Goal: Navigation & Orientation: Find specific page/section

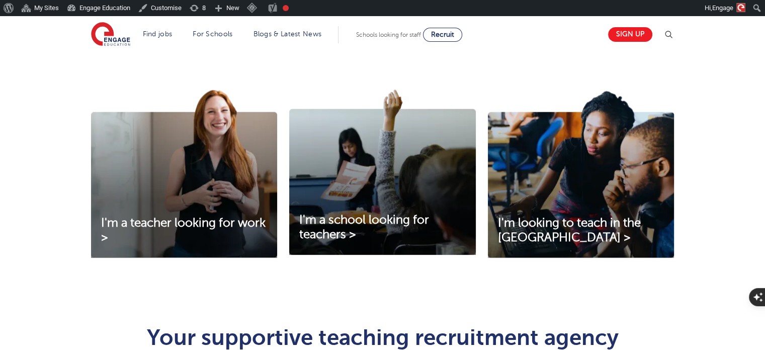
scroll to position [322, 0]
click at [174, 229] on span "I'm a teacher looking for work >" at bounding box center [183, 230] width 164 height 28
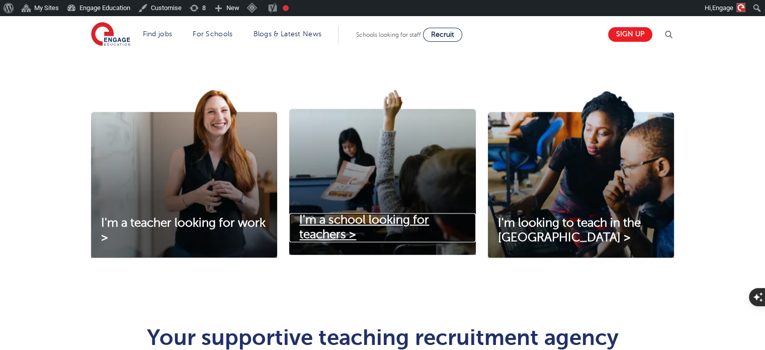
click at [389, 216] on span "I'm a school looking for teachers >" at bounding box center [364, 227] width 130 height 28
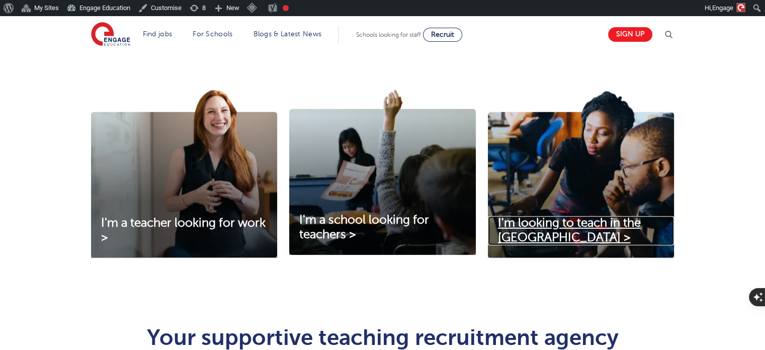
drag, startPoint x: 568, startPoint y: 225, endPoint x: 530, endPoint y: 229, distance: 38.5
click at [530, 229] on span "I'm looking to teach in the [GEOGRAPHIC_DATA] >" at bounding box center [569, 230] width 143 height 28
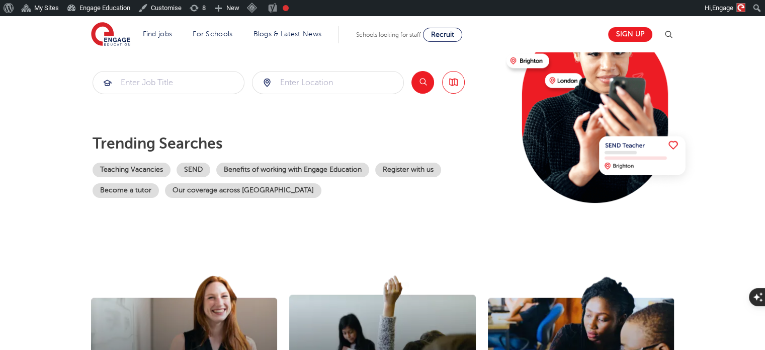
scroll to position [317, 0]
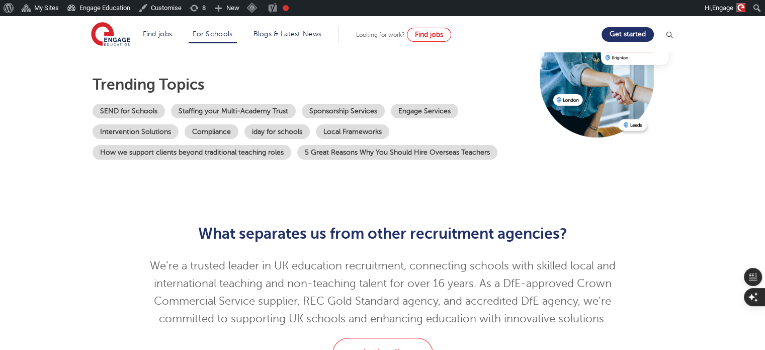
scroll to position [149, 0]
